Goal: Answer question/provide support

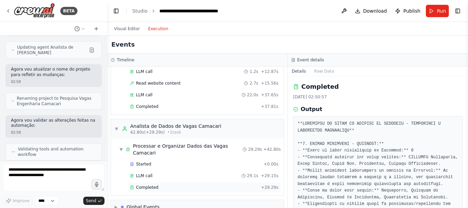
click at [152, 182] on div "Completed + 29.29s" at bounding box center [203, 187] width 153 height 10
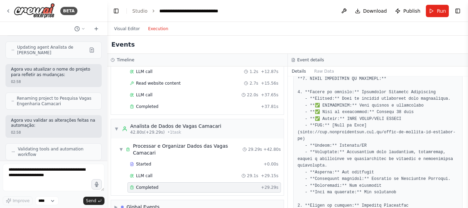
scroll to position [308, 0]
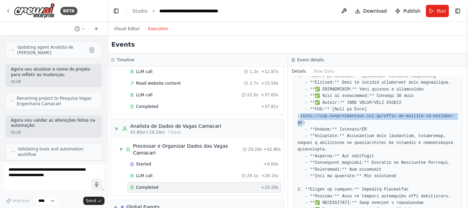
drag, startPoint x: 299, startPoint y: 104, endPoint x: 446, endPoint y: 103, distance: 147.0
copy pre "[URL][DOMAIN_NAME]"
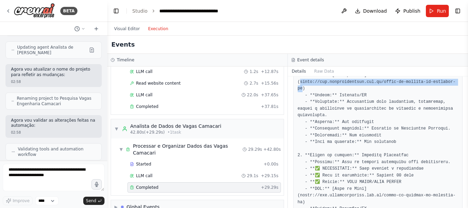
scroll to position [377, 0]
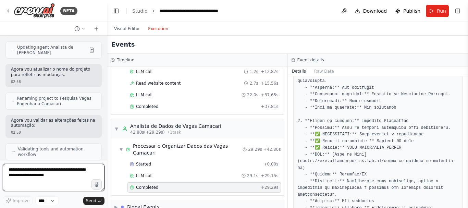
click at [48, 176] on textarea at bounding box center [54, 177] width 102 height 27
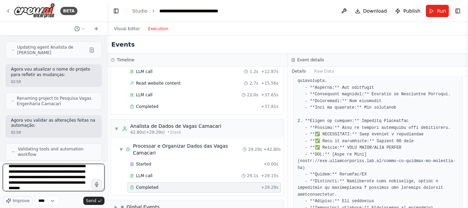
scroll to position [9, 0]
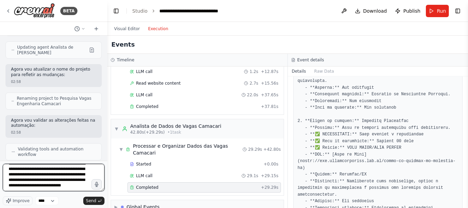
paste textarea "**********"
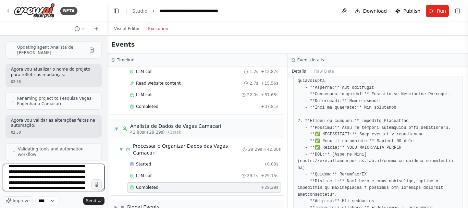
scroll to position [31, 0]
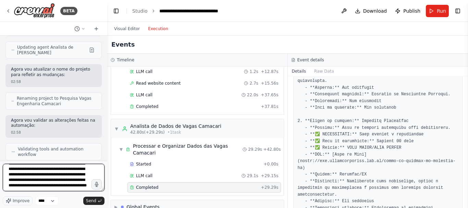
click at [9, 173] on textarea "**********" at bounding box center [54, 177] width 102 height 27
type textarea "**********"
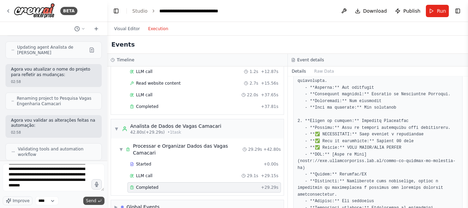
click at [95, 202] on span "Send" at bounding box center [91, 200] width 10 height 5
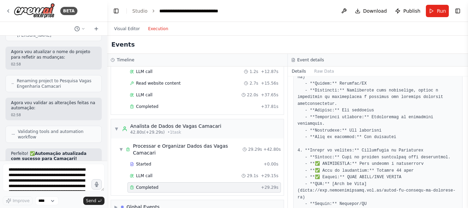
scroll to position [480, 0]
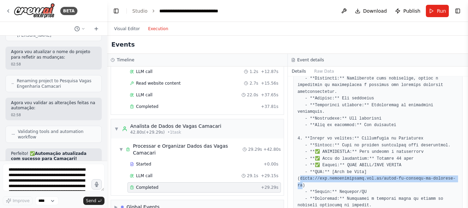
drag, startPoint x: 300, startPoint y: 139, endPoint x: 447, endPoint y: 139, distance: 147.0
copy pre "[URL][DOMAIN_NAME]"
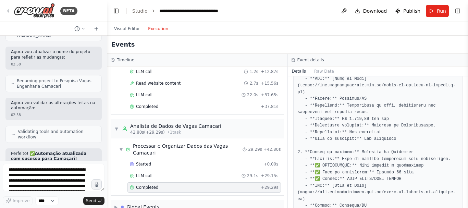
scroll to position [788, 0]
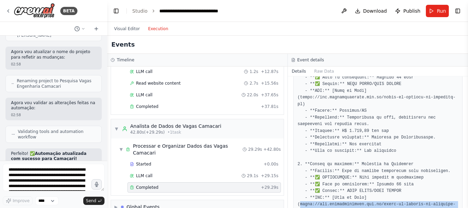
drag, startPoint x: 299, startPoint y: 137, endPoint x: 446, endPoint y: 135, distance: 147.3
click at [446, 135] on pre at bounding box center [378, 128] width 161 height 1590
copy pre "[URL][DOMAIN_NAME]"
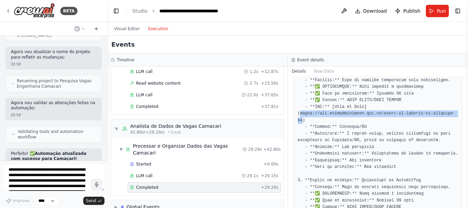
scroll to position [891, 0]
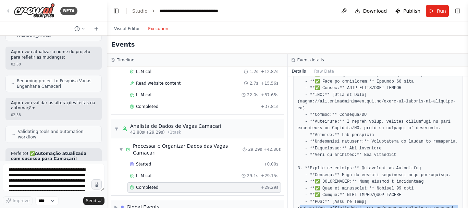
drag, startPoint x: 299, startPoint y: 135, endPoint x: 447, endPoint y: 136, distance: 148.3
click at [447, 136] on pre at bounding box center [378, 25] width 161 height 1590
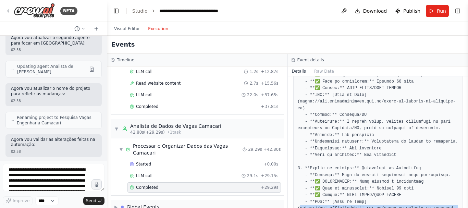
scroll to position [5036, 0]
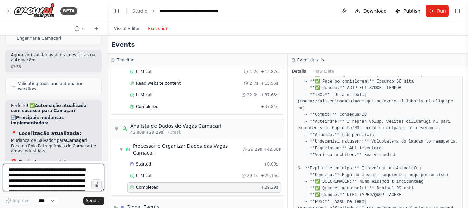
click at [52, 179] on textarea "**********" at bounding box center [54, 177] width 102 height 27
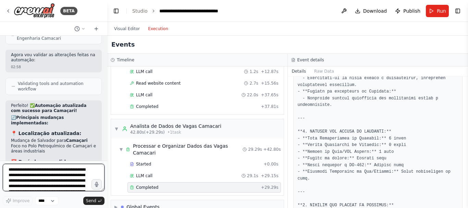
scroll to position [1302, 0]
